Goal: Find specific page/section: Find specific page/section

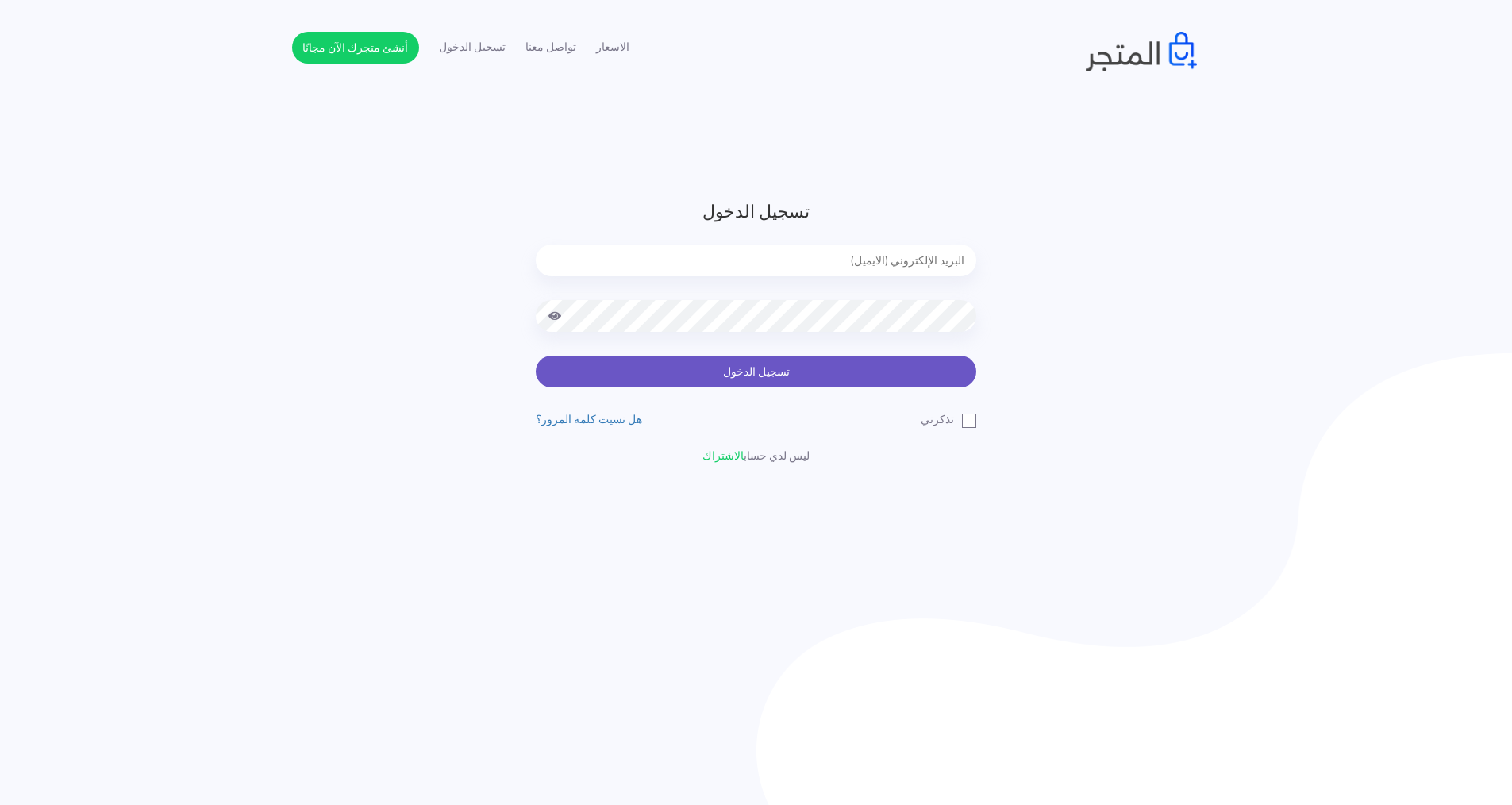
type input "[EMAIL_ADDRESS][DOMAIN_NAME]"
click at [784, 373] on button "تسجيل الدخول" at bounding box center [756, 371] width 441 height 32
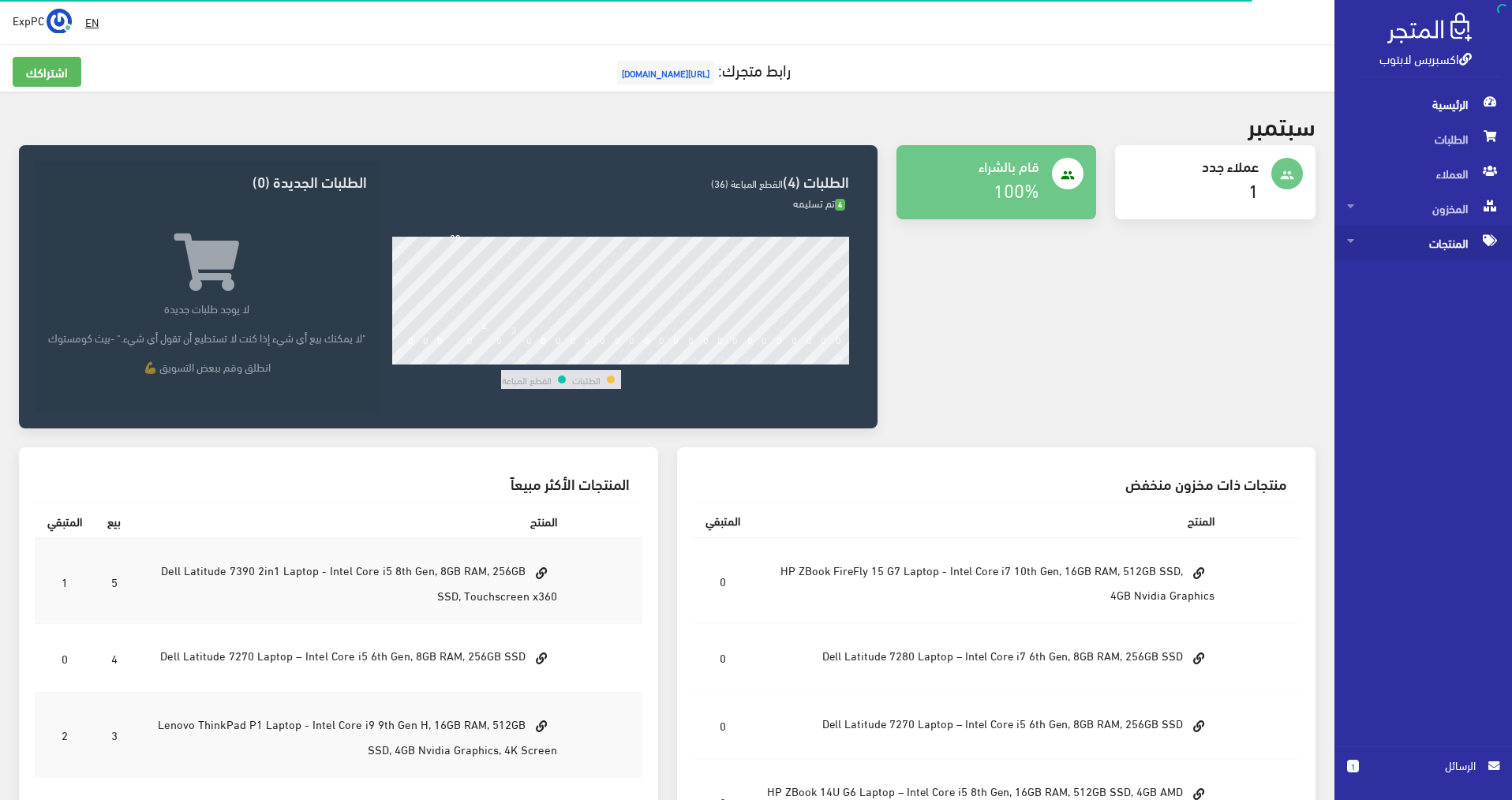
click at [1417, 249] on span "المنتجات" at bounding box center [1422, 242] width 152 height 35
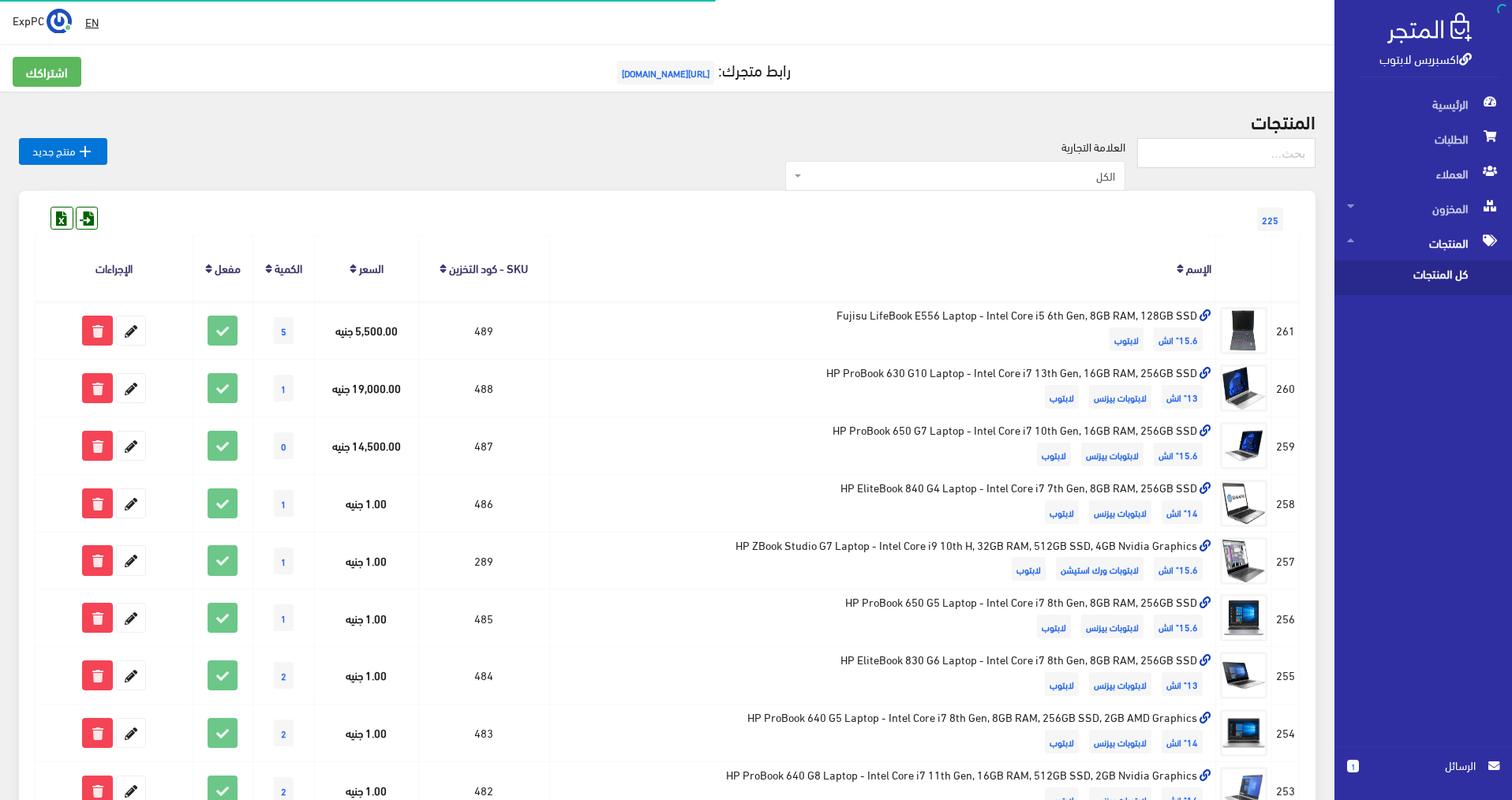
click at [1416, 268] on span "كل المنتجات" at bounding box center [1406, 278] width 120 height 35
type input "i"
type input "g5"
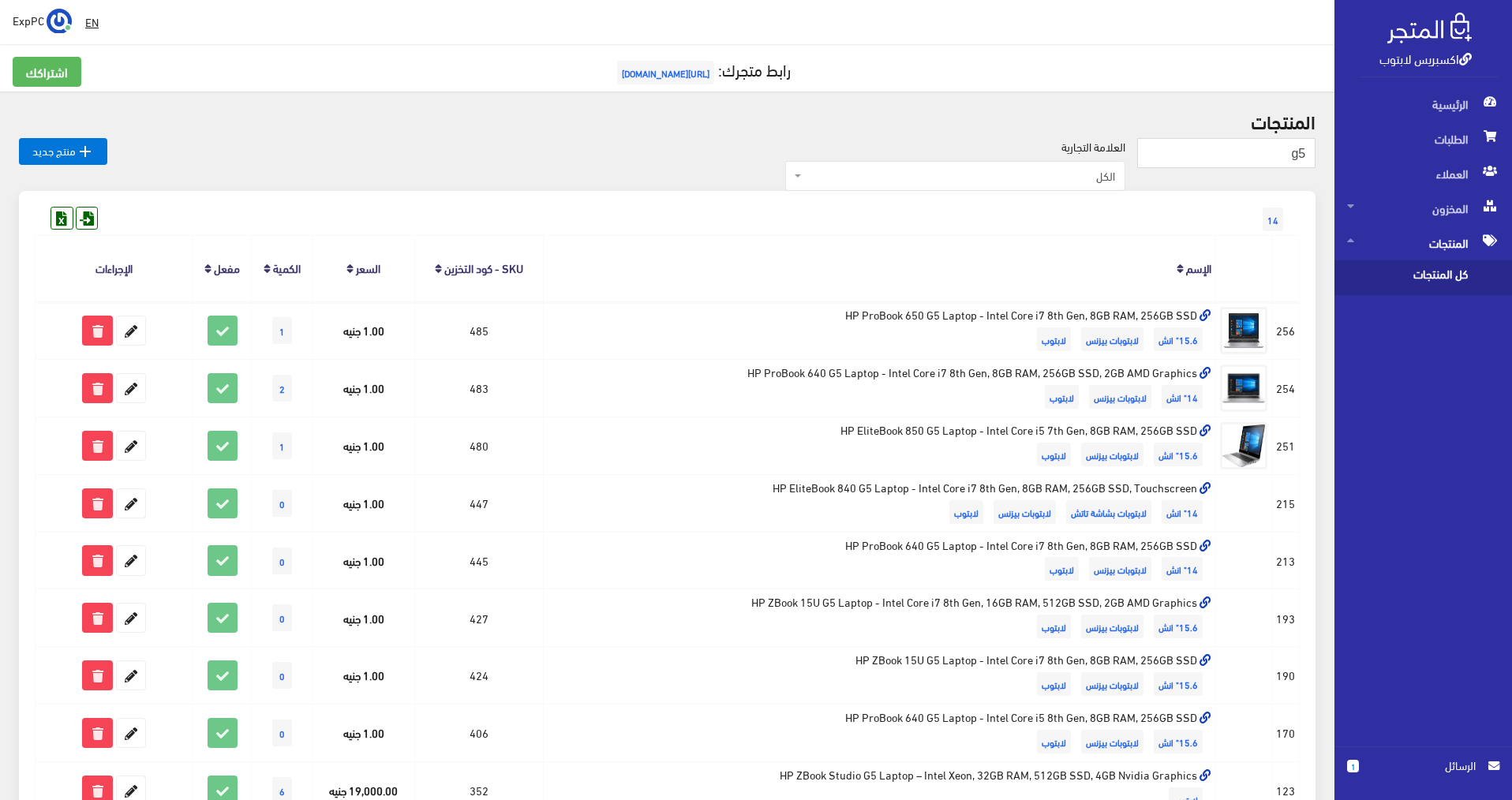
drag, startPoint x: 844, startPoint y: 3, endPoint x: 469, endPoint y: 23, distance: 375.5
click at [469, 23] on div " EN ExpPC اشتراكي" at bounding box center [667, 21] width 1334 height 44
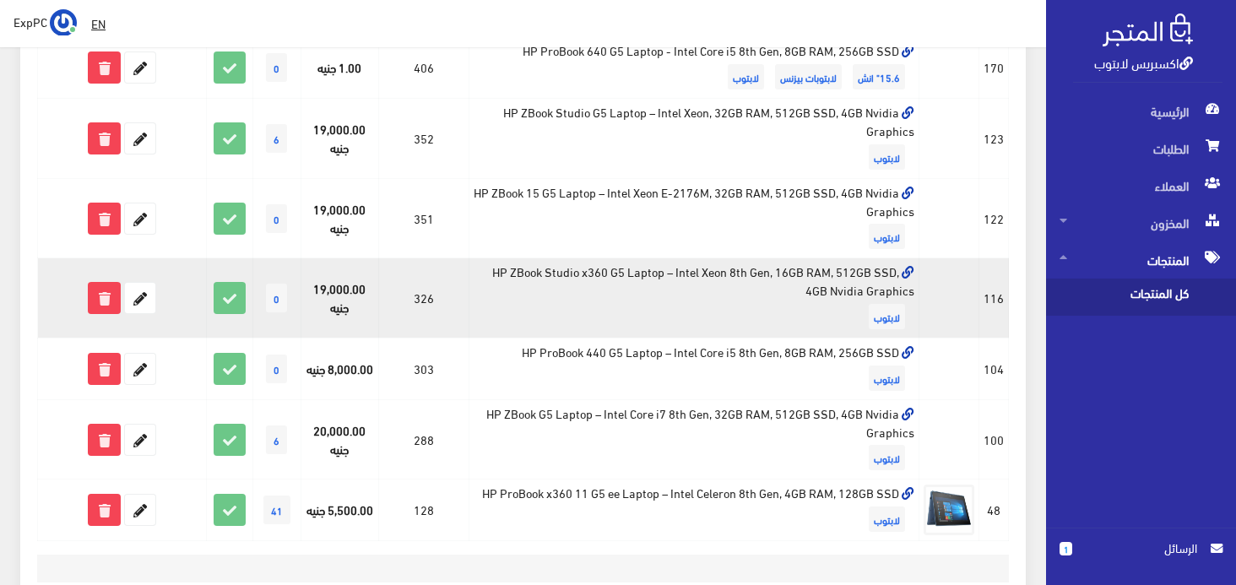
scroll to position [844, 0]
